Goal: Task Accomplishment & Management: Use online tool/utility

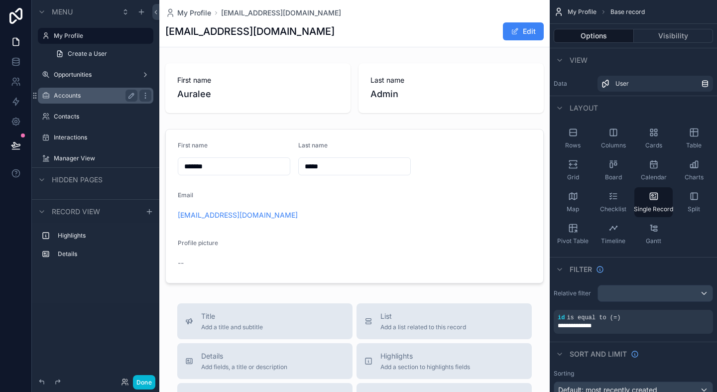
click at [93, 94] on label "Accounts" at bounding box center [94, 96] width 80 height 8
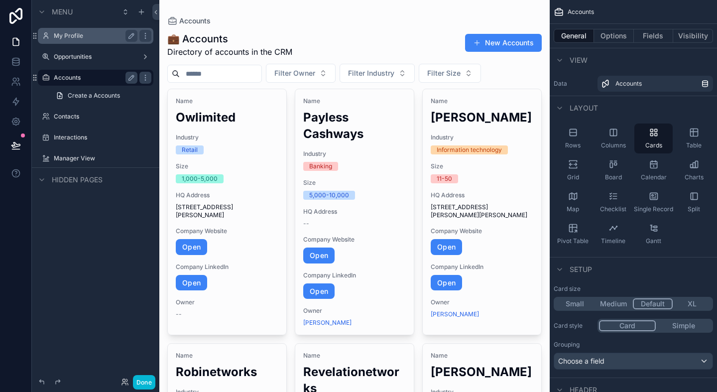
click at [100, 32] on label "My Profile" at bounding box center [94, 36] width 80 height 8
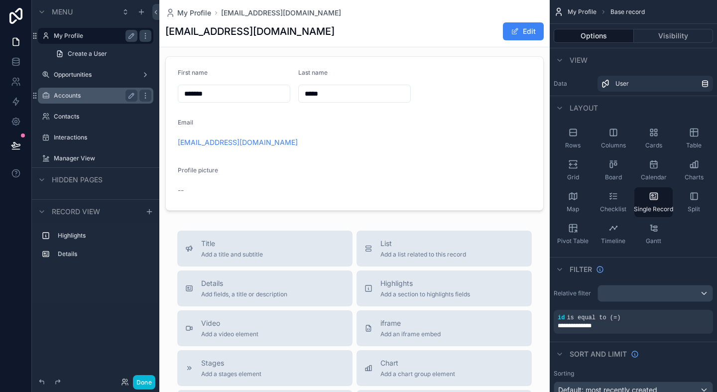
scroll to position [76, 0]
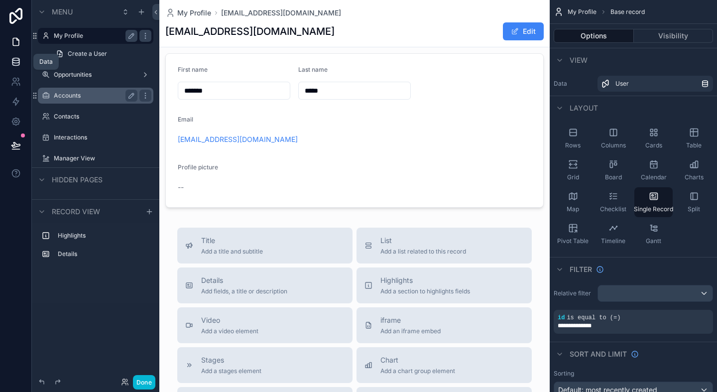
click at [17, 59] on icon at bounding box center [16, 62] width 10 height 10
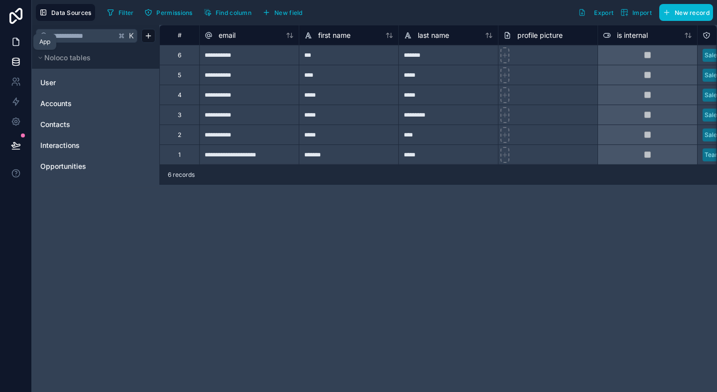
click at [14, 40] on icon at bounding box center [16, 42] width 10 height 10
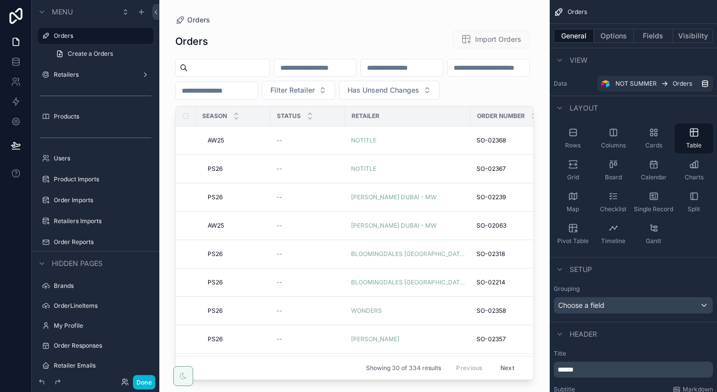
click at [240, 71] on div "scrollable content" at bounding box center [354, 190] width 390 height 380
click at [242, 66] on input "scrollable content" at bounding box center [229, 68] width 82 height 14
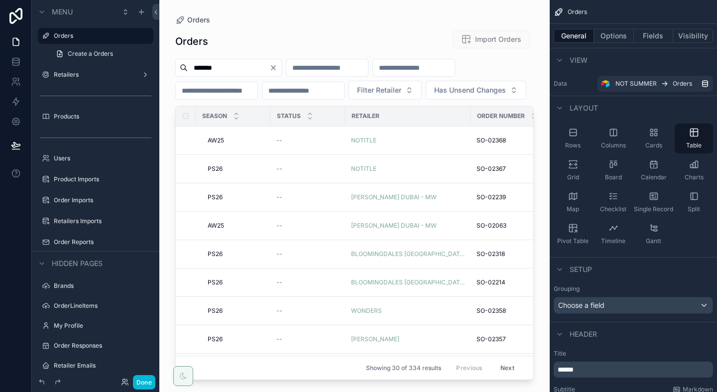
type input "*******"
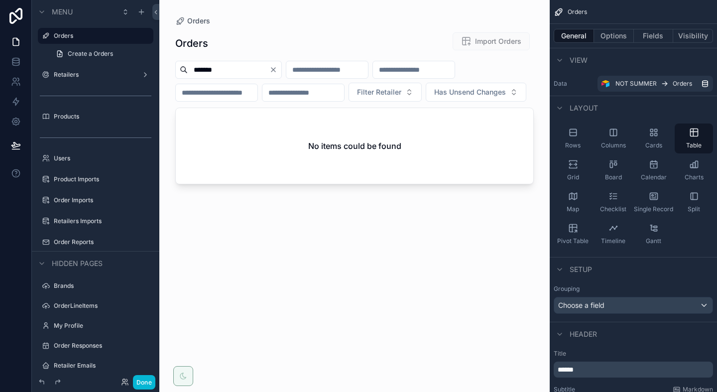
click at [275, 70] on icon "Clear" at bounding box center [273, 70] width 4 height 4
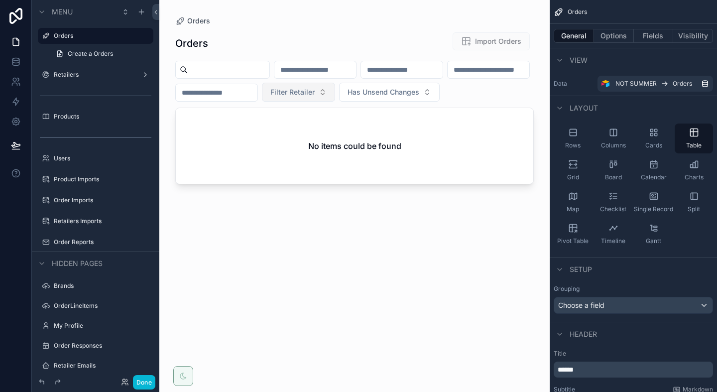
click at [315, 92] on span "Filter Retailer" at bounding box center [292, 92] width 44 height 10
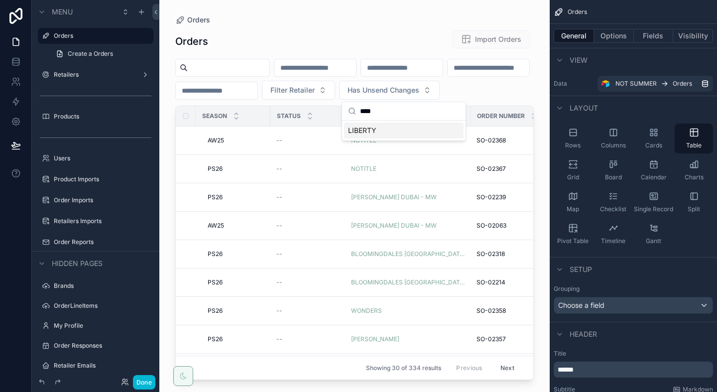
type input "****"
click at [396, 126] on div "LIBERTY" at bounding box center [403, 130] width 119 height 16
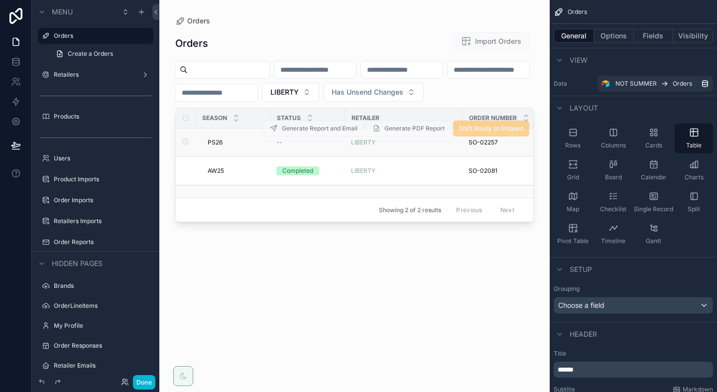
click at [229, 141] on div "PS26 PS26" at bounding box center [236, 142] width 57 height 8
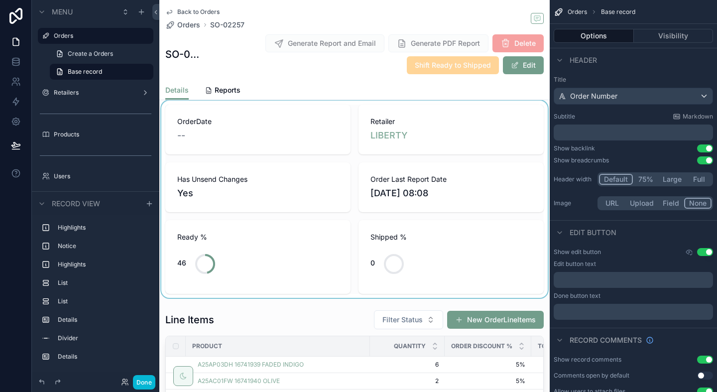
scroll to position [123, 0]
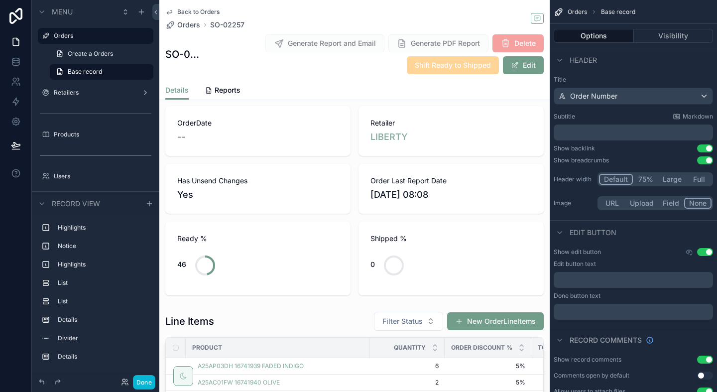
click at [336, 44] on span "Generate Report and Email" at bounding box center [324, 43] width 119 height 18
click at [335, 83] on div "Details Reports" at bounding box center [354, 90] width 378 height 19
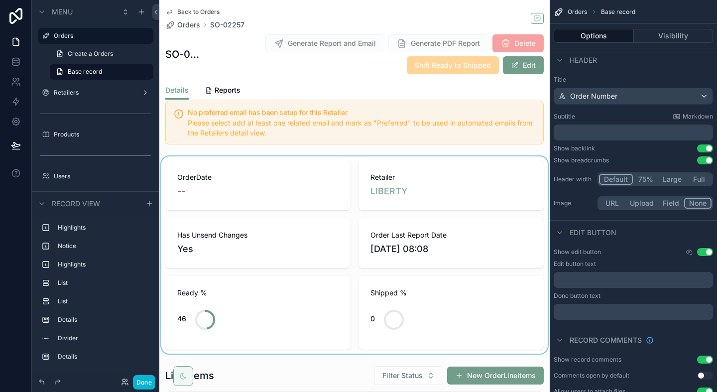
scroll to position [0, 0]
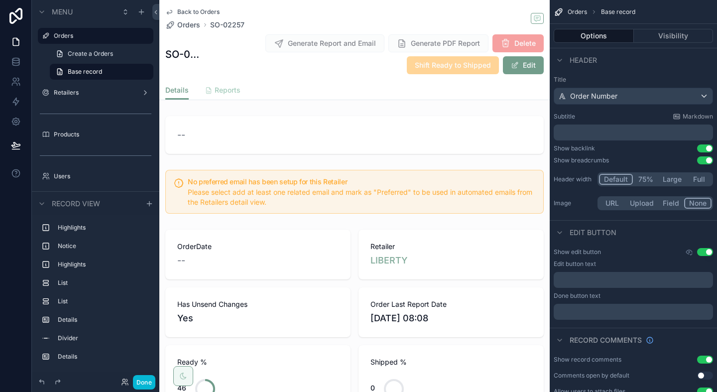
click at [232, 90] on span "Reports" at bounding box center [228, 90] width 26 height 10
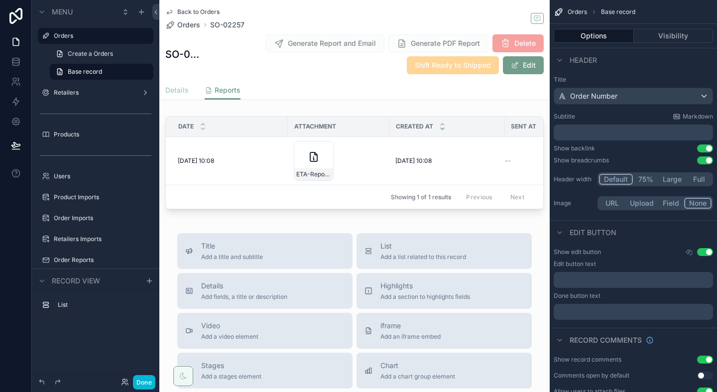
click at [180, 90] on span "Details" at bounding box center [176, 90] width 23 height 10
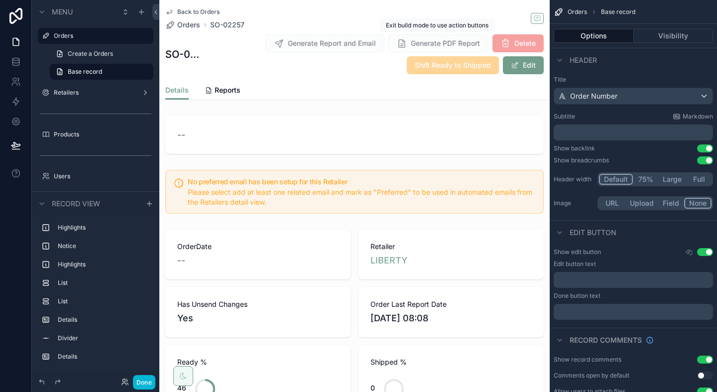
click at [420, 44] on span "Generate PDF Report" at bounding box center [438, 43] width 100 height 18
click at [235, 92] on span "Reports" at bounding box center [228, 90] width 26 height 10
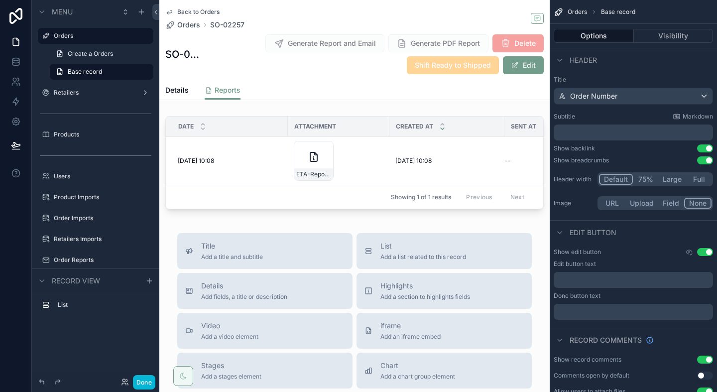
click at [457, 39] on span "Generate PDF Report" at bounding box center [438, 43] width 100 height 18
click at [182, 90] on span "Details" at bounding box center [176, 90] width 23 height 10
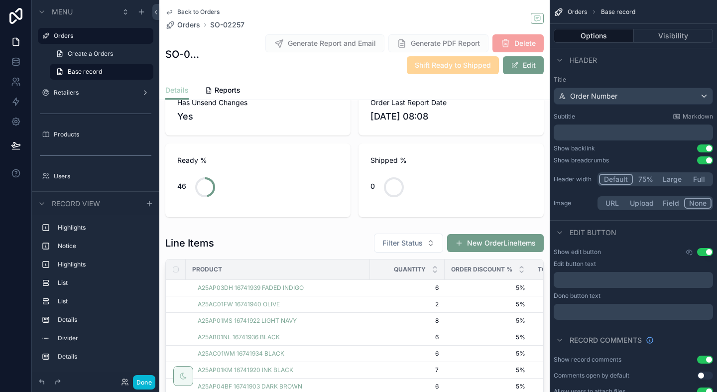
scroll to position [201, 0]
click at [415, 45] on span "Generate PDF Report" at bounding box center [438, 43] width 100 height 18
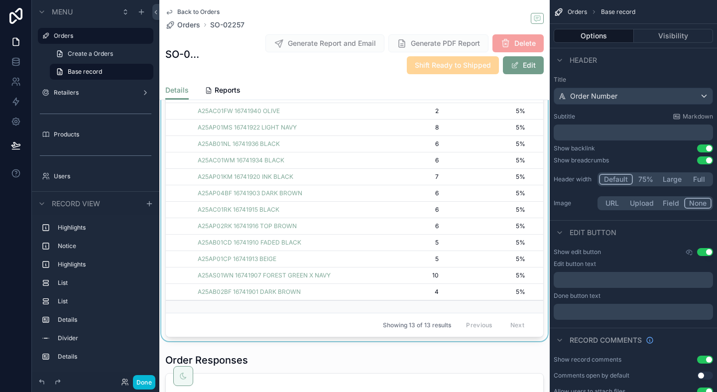
scroll to position [481, 0]
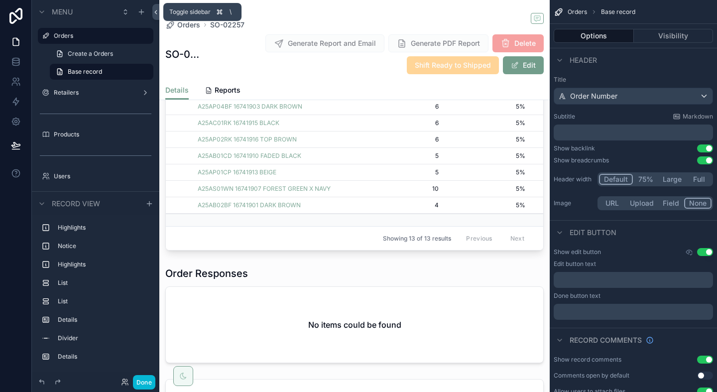
click at [158, 9] on icon at bounding box center [155, 11] width 7 height 7
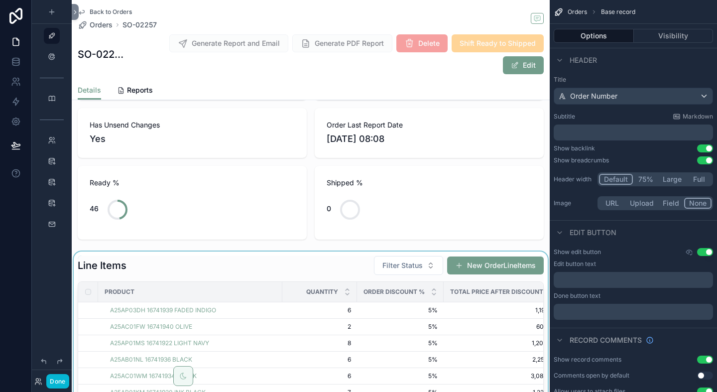
scroll to position [0, 0]
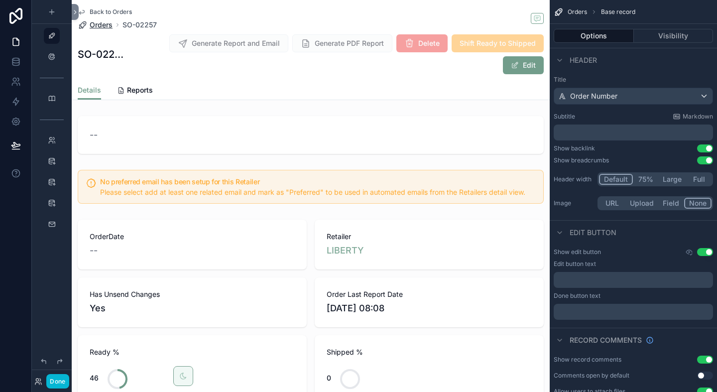
click at [104, 25] on span "Orders" at bounding box center [101, 25] width 23 height 10
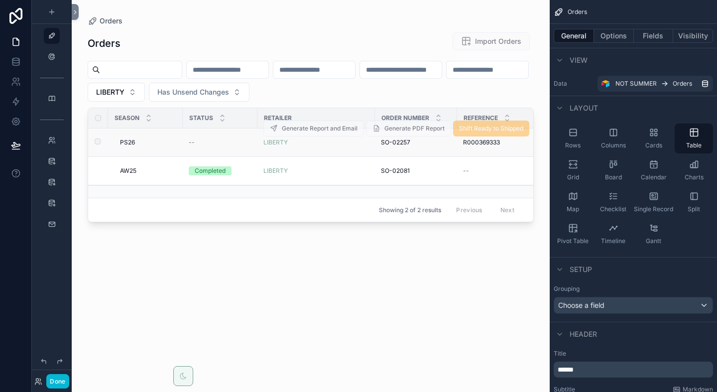
click at [152, 143] on div "PS26 PS26" at bounding box center [148, 142] width 57 height 8
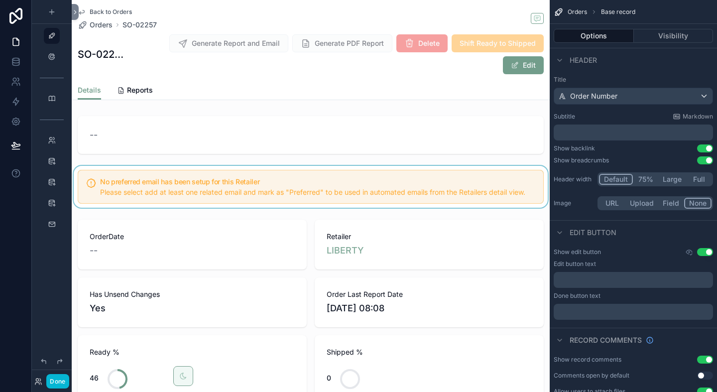
click at [226, 183] on div "scrollable content" at bounding box center [311, 187] width 478 height 42
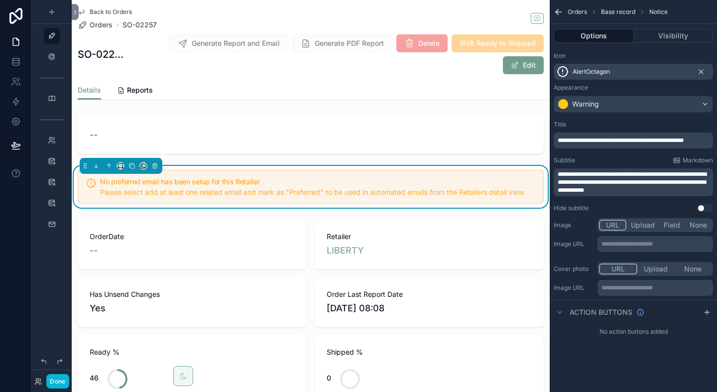
click at [226, 183] on h5 "No preferred email has been setup for this Retailer" at bounding box center [317, 181] width 435 height 7
click at [156, 166] on icon "scrollable content" at bounding box center [154, 165] width 7 height 7
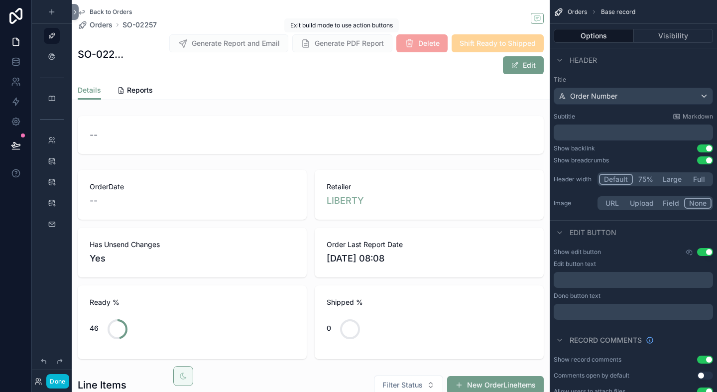
click at [360, 43] on span "Generate PDF Report" at bounding box center [342, 43] width 100 height 18
click at [349, 26] on span "Exit build mode to use action buttons" at bounding box center [341, 24] width 103 height 7
click at [137, 24] on span "SO-02257" at bounding box center [139, 25] width 34 height 10
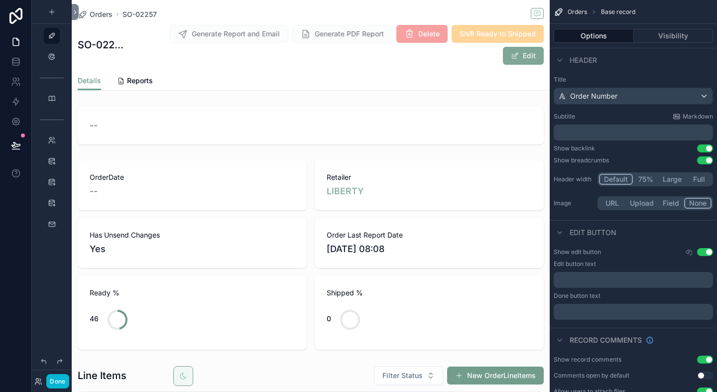
click at [523, 59] on button "Edit" at bounding box center [523, 56] width 41 height 18
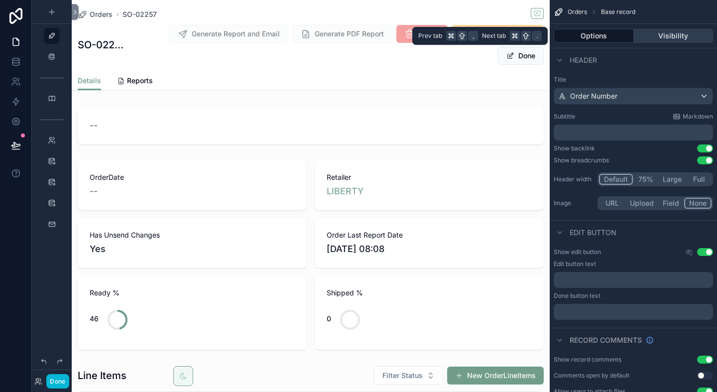
click at [663, 37] on button "Visibility" at bounding box center [674, 36] width 80 height 14
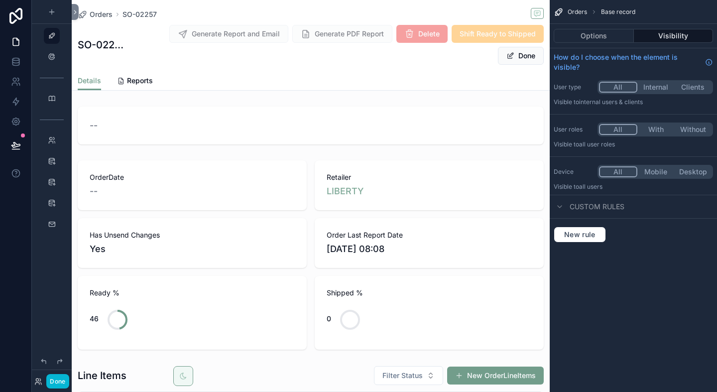
click at [558, 11] on icon "scrollable content" at bounding box center [559, 12] width 10 height 10
click at [584, 14] on span "Orders" at bounding box center [576, 12] width 19 height 8
click at [591, 40] on button "Options" at bounding box center [594, 36] width 80 height 14
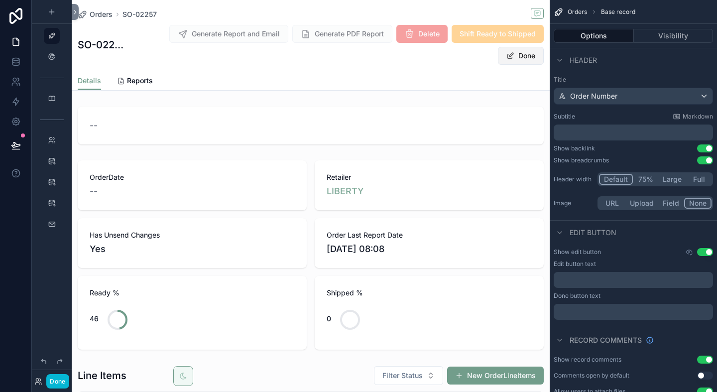
click at [531, 57] on button "Done" at bounding box center [521, 56] width 46 height 18
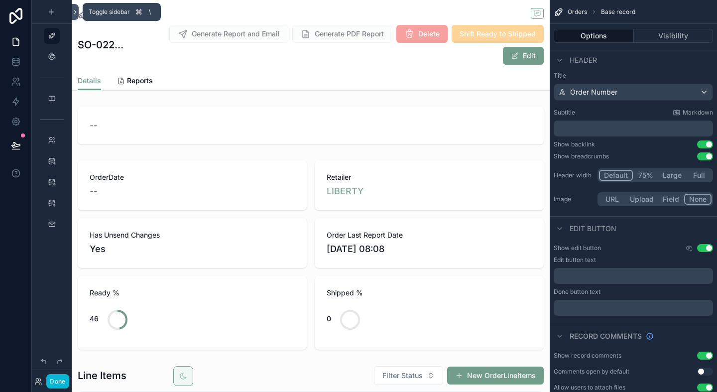
click at [74, 13] on icon at bounding box center [75, 11] width 7 height 7
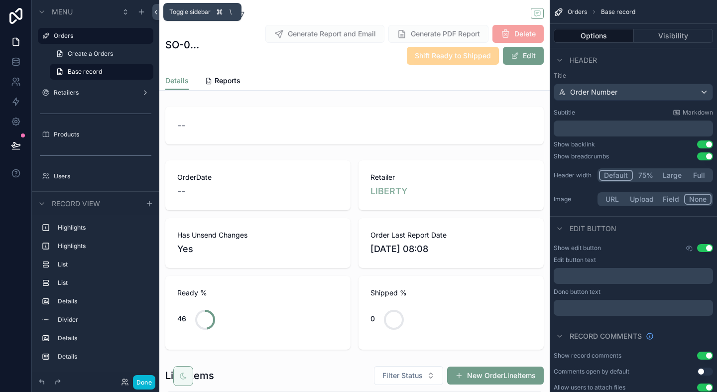
click at [156, 11] on icon at bounding box center [156, 11] width 2 height 3
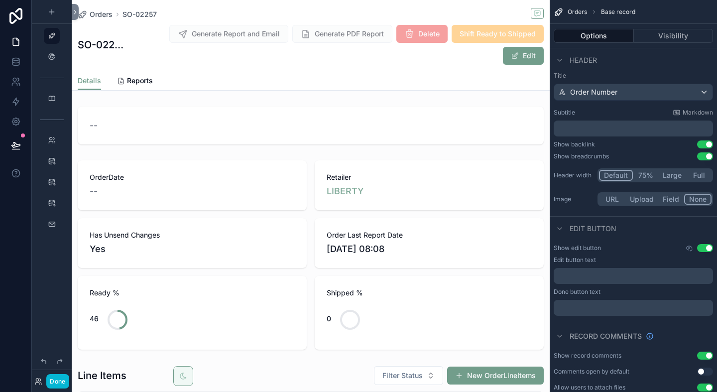
click at [561, 10] on icon "scrollable content" at bounding box center [559, 12] width 10 height 10
click at [610, 13] on span "Base record" at bounding box center [618, 12] width 34 height 8
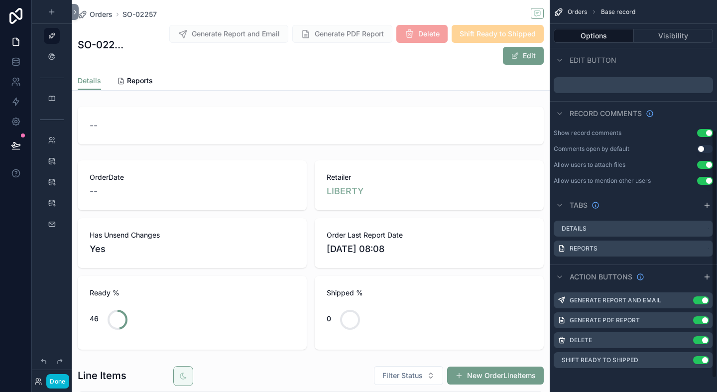
scroll to position [0, 0]
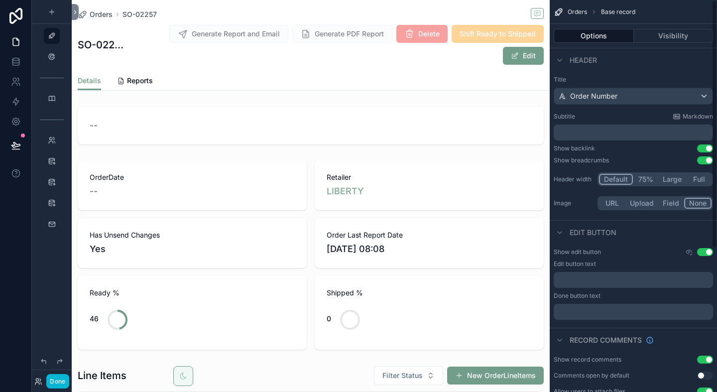
click at [620, 15] on span "Base record" at bounding box center [618, 12] width 34 height 8
click at [652, 32] on button "Visibility" at bounding box center [674, 36] width 80 height 14
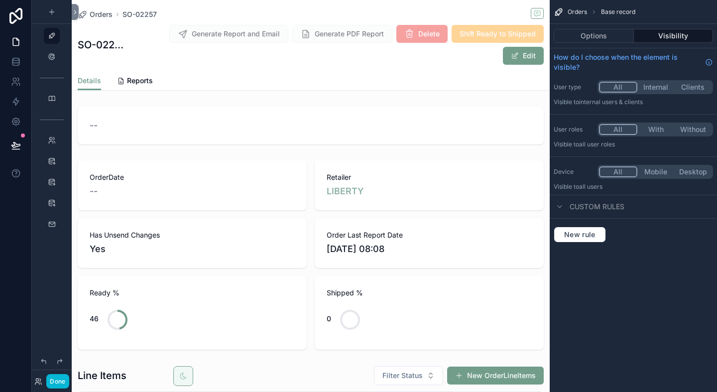
click at [580, 14] on span "Orders" at bounding box center [576, 12] width 19 height 8
click at [614, 34] on button "Options" at bounding box center [594, 36] width 80 height 14
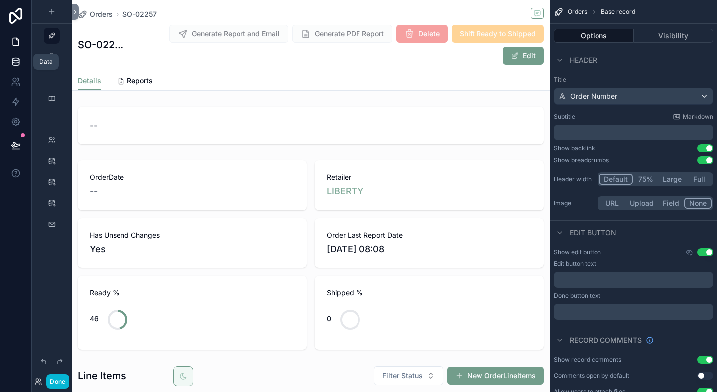
click at [18, 53] on link at bounding box center [15, 62] width 31 height 20
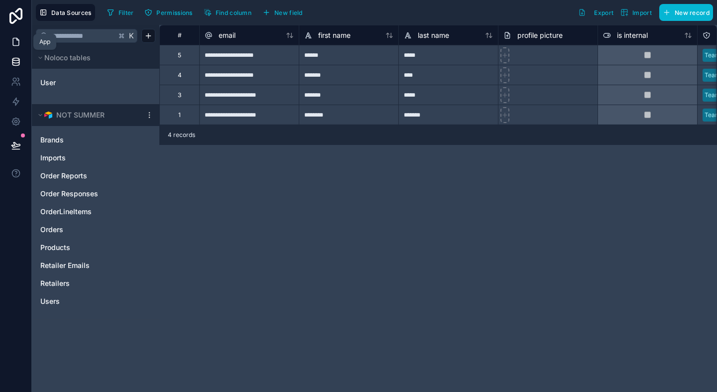
click at [17, 41] on icon at bounding box center [16, 42] width 10 height 10
